Goal: Information Seeking & Learning: Learn about a topic

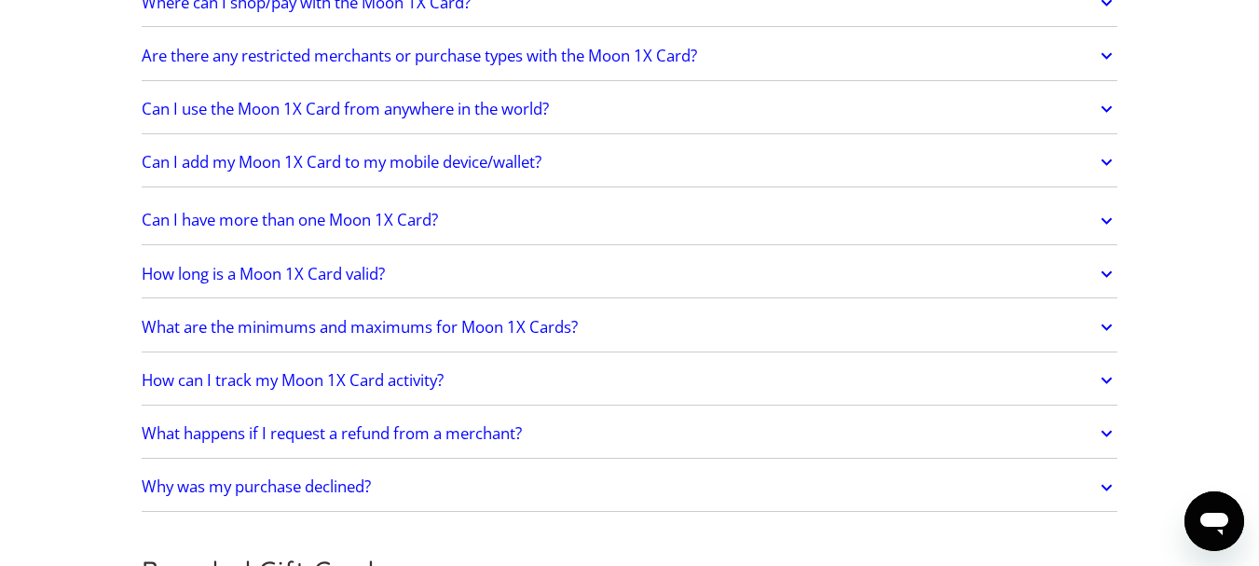
scroll to position [2516, 0]
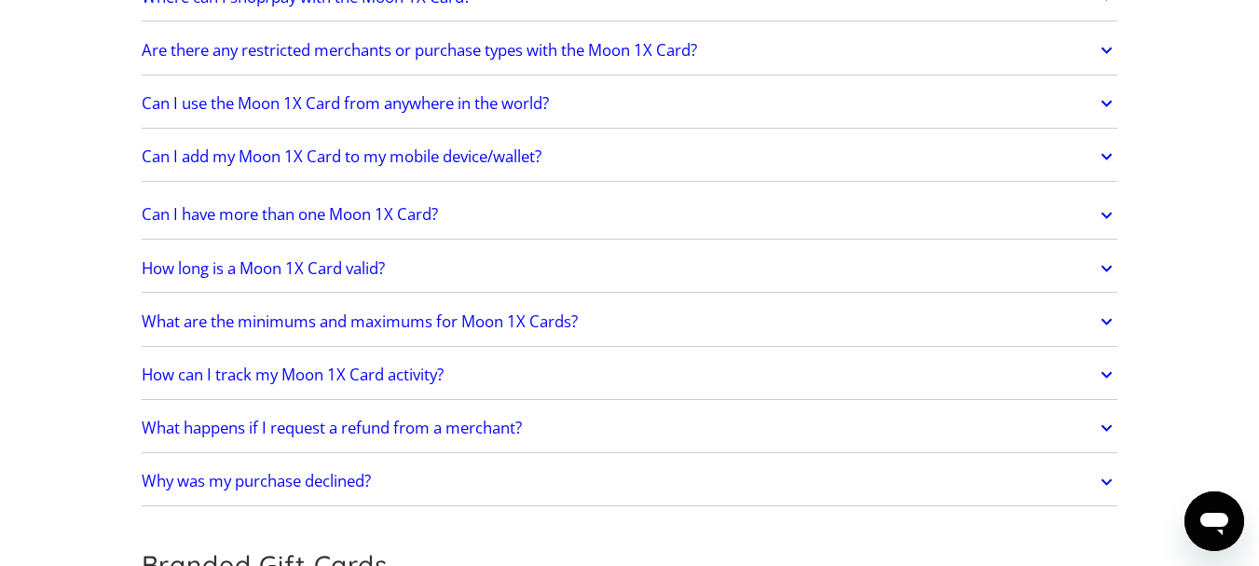
click at [1105, 321] on icon at bounding box center [1106, 322] width 21 height 34
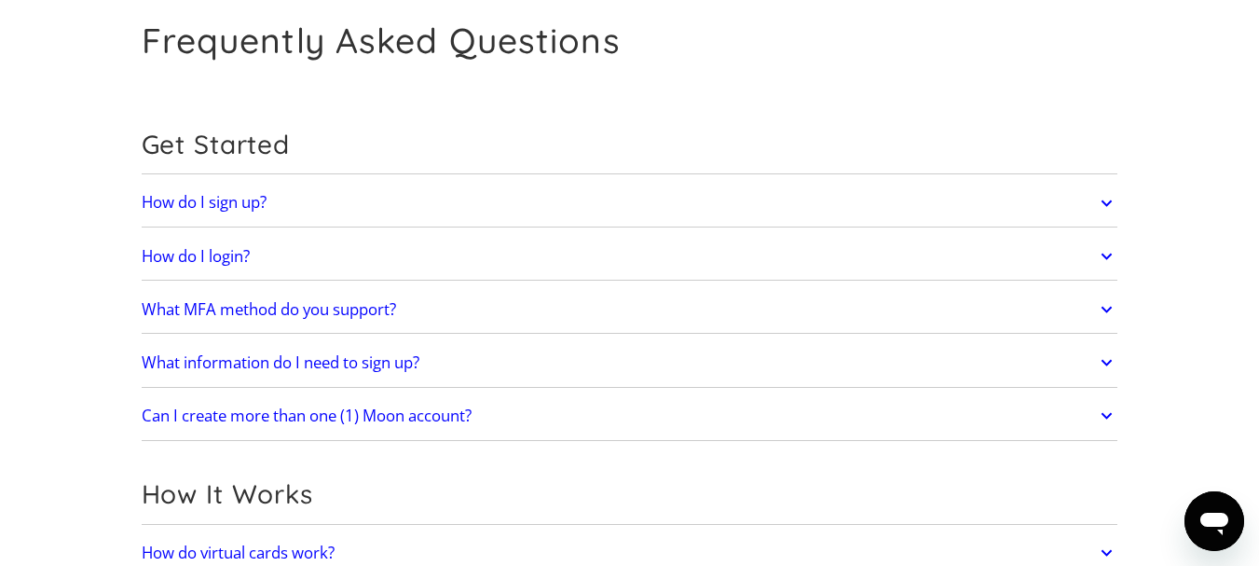
scroll to position [0, 0]
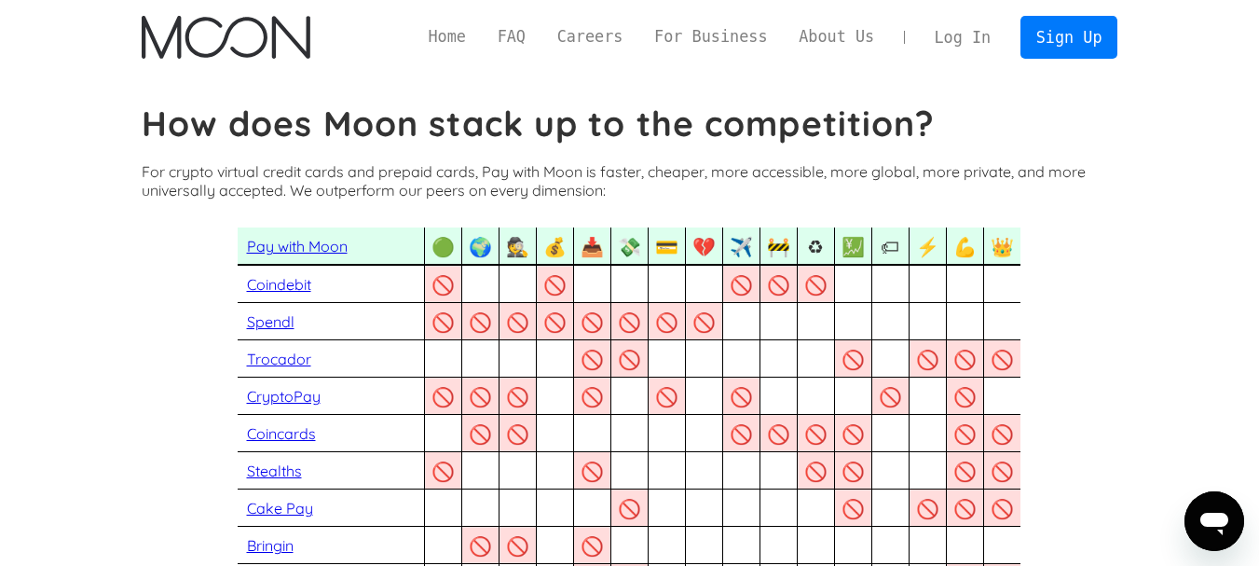
click at [1034, 165] on p "For crypto virtual credit cards and prepaid cards, Pay with Moon is faster, che…" at bounding box center [629, 180] width 975 height 37
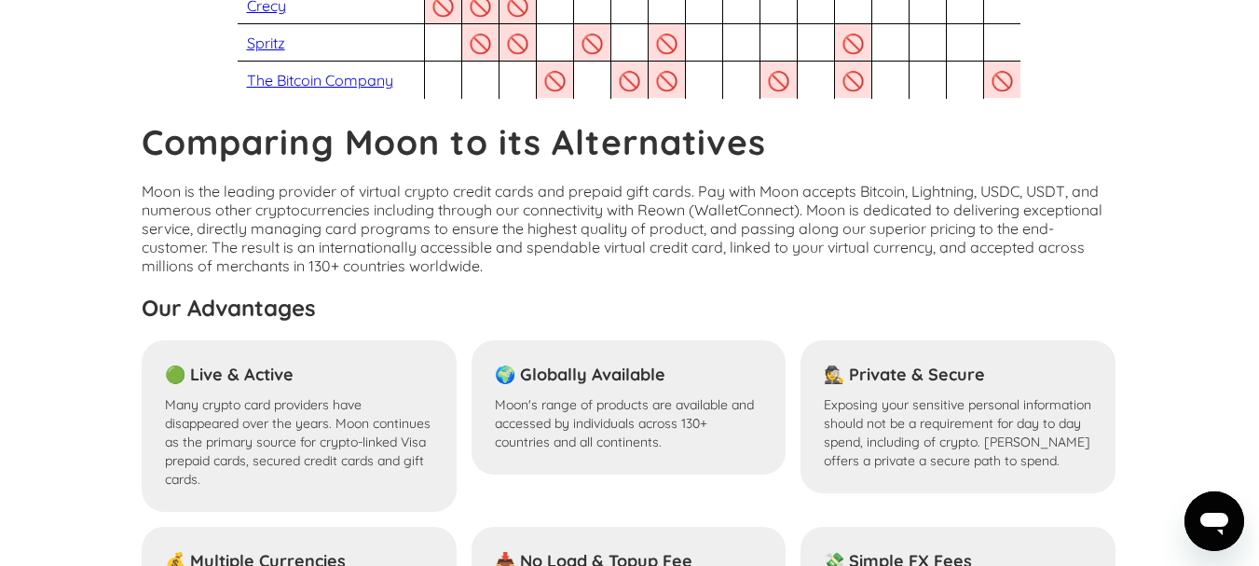
scroll to position [1212, 0]
click at [689, 256] on p "Moon is the leading provider of virtual crypto credit cards and prepaid gift ca…" at bounding box center [629, 227] width 975 height 93
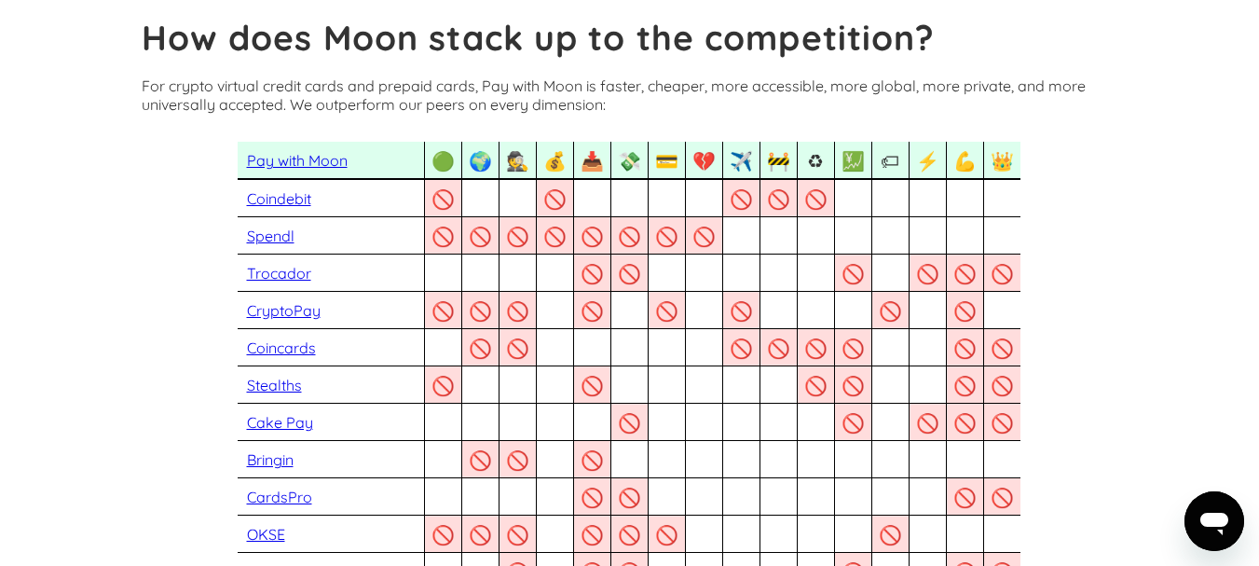
scroll to position [0, 0]
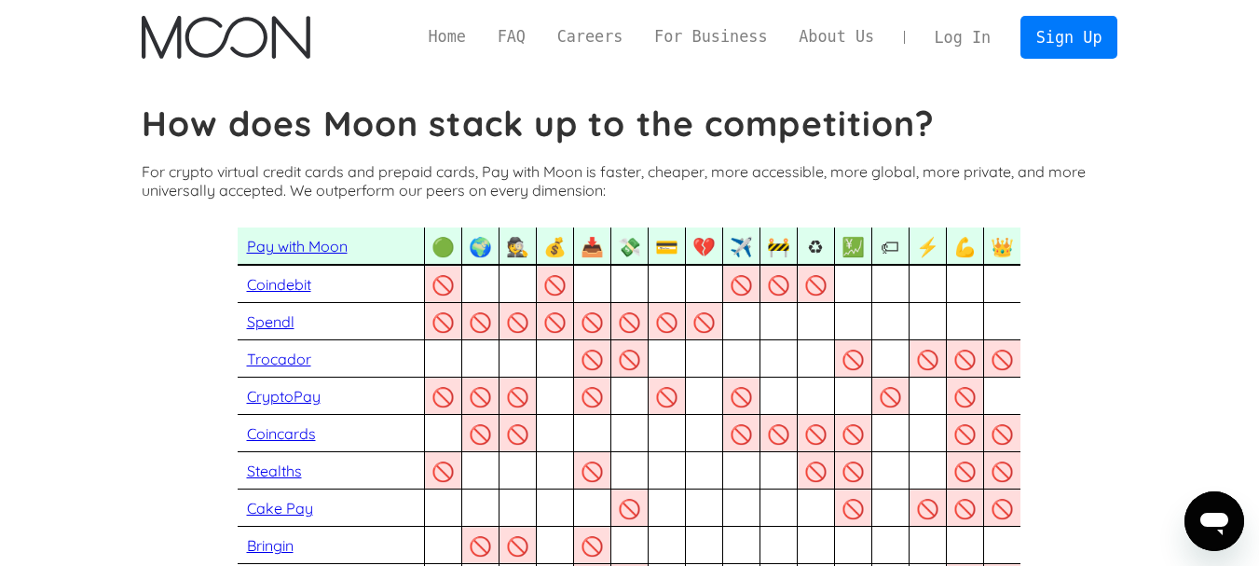
click at [288, 246] on link "Pay with Moon" at bounding box center [297, 246] width 101 height 19
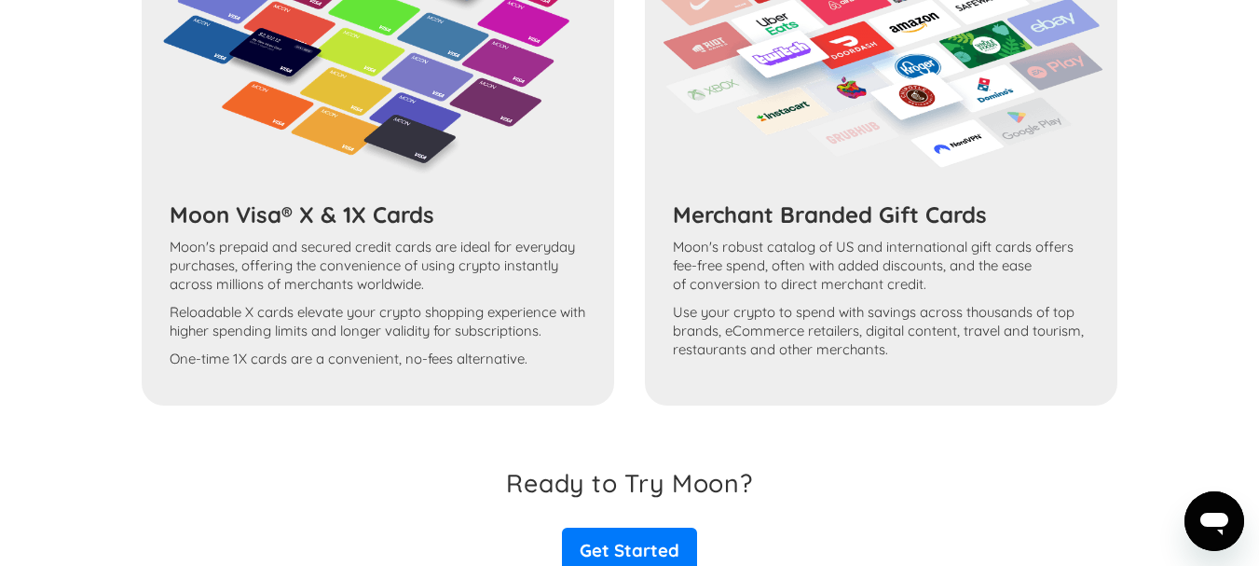
scroll to position [2645, 0]
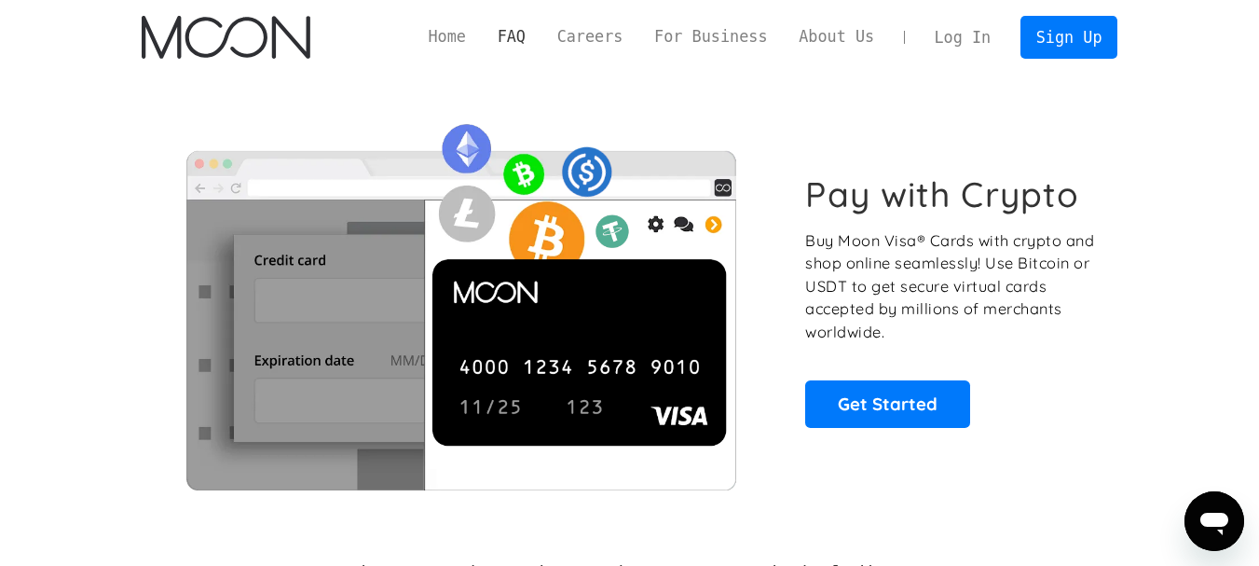
click at [541, 37] on link "FAQ" at bounding box center [512, 36] width 60 height 23
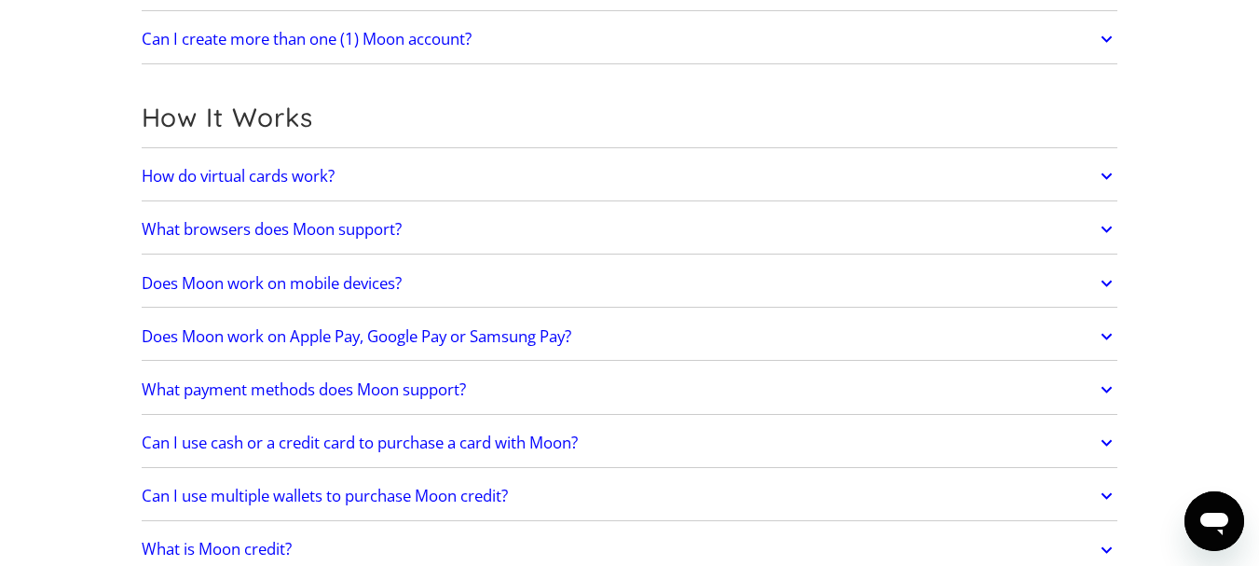
scroll to position [466, 0]
click at [1100, 178] on icon at bounding box center [1106, 174] width 21 height 34
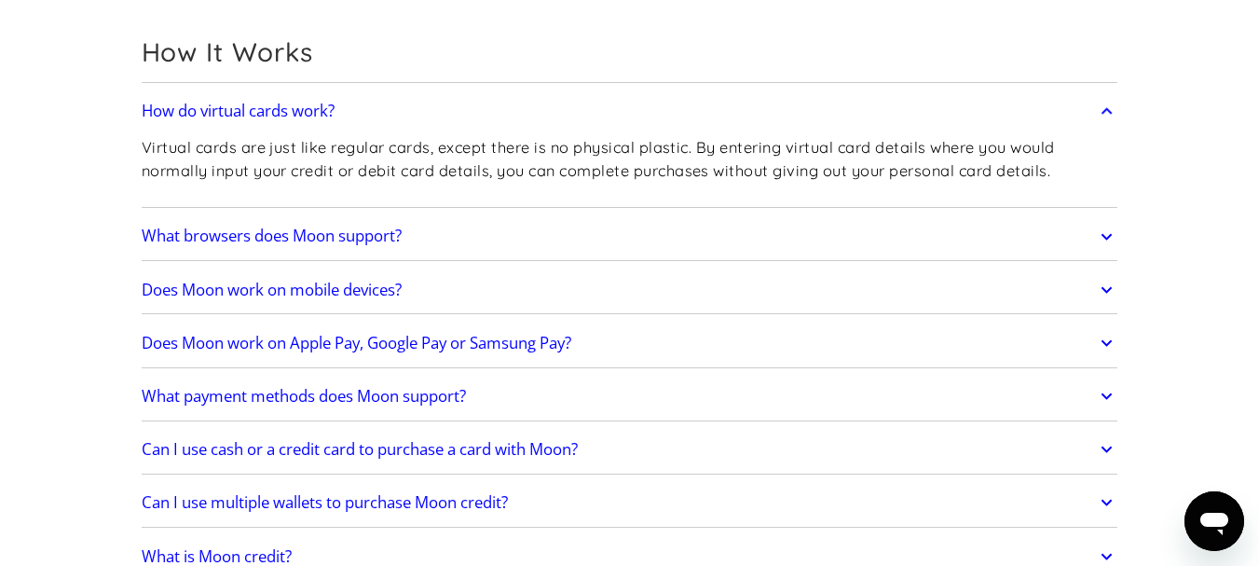
scroll to position [559, 0]
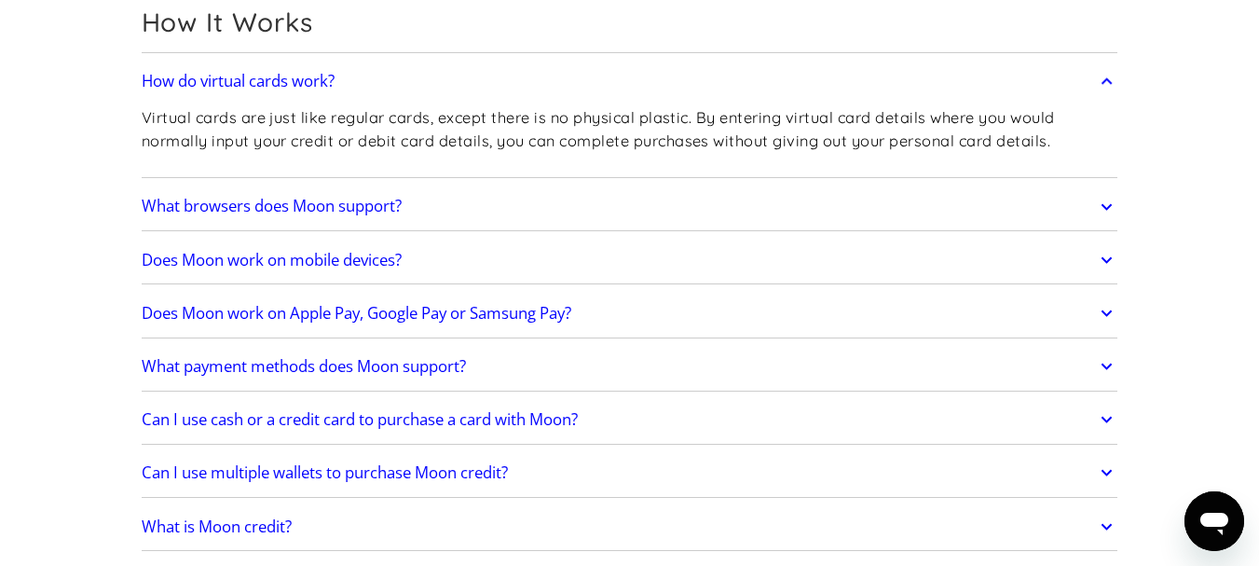
click at [1109, 310] on icon at bounding box center [1106, 313] width 21 height 34
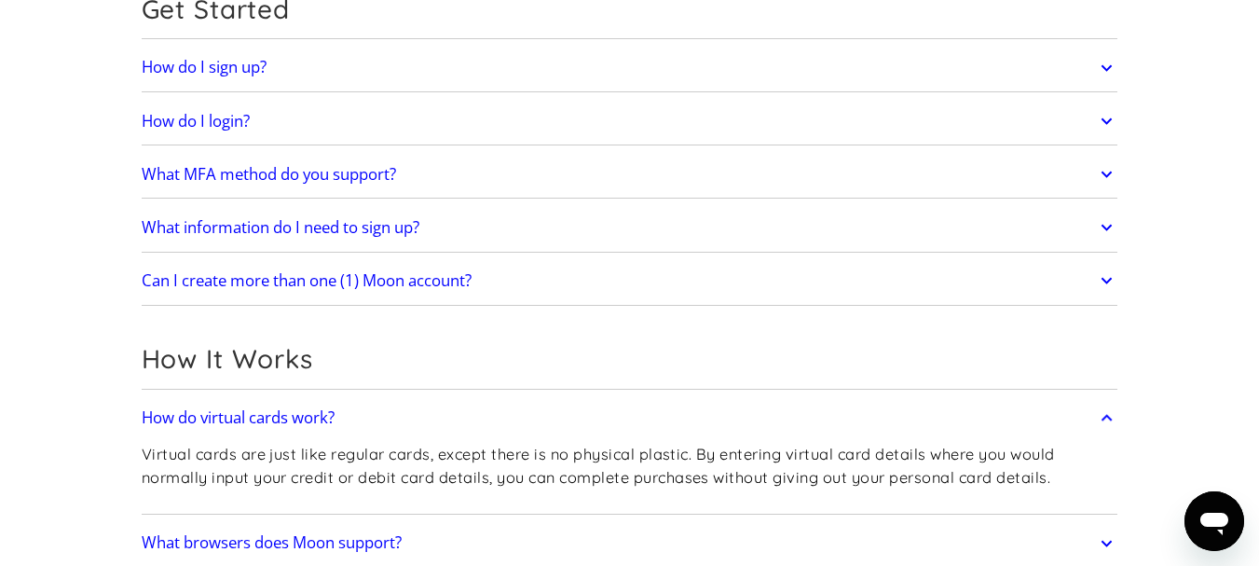
scroll to position [0, 0]
